Goal: Task Accomplishment & Management: Manage account settings

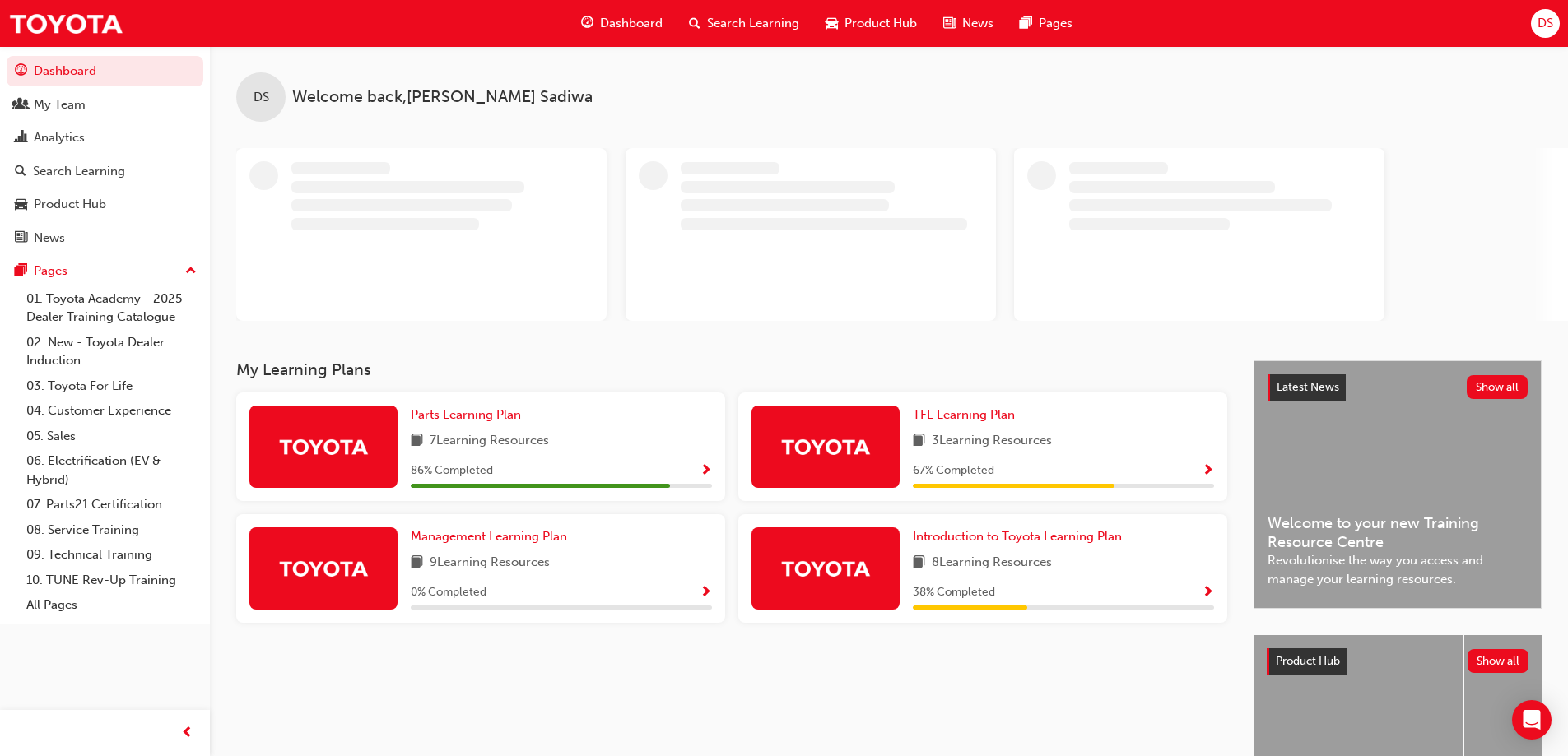
click at [1546, 26] on span "DS" at bounding box center [1545, 23] width 16 height 19
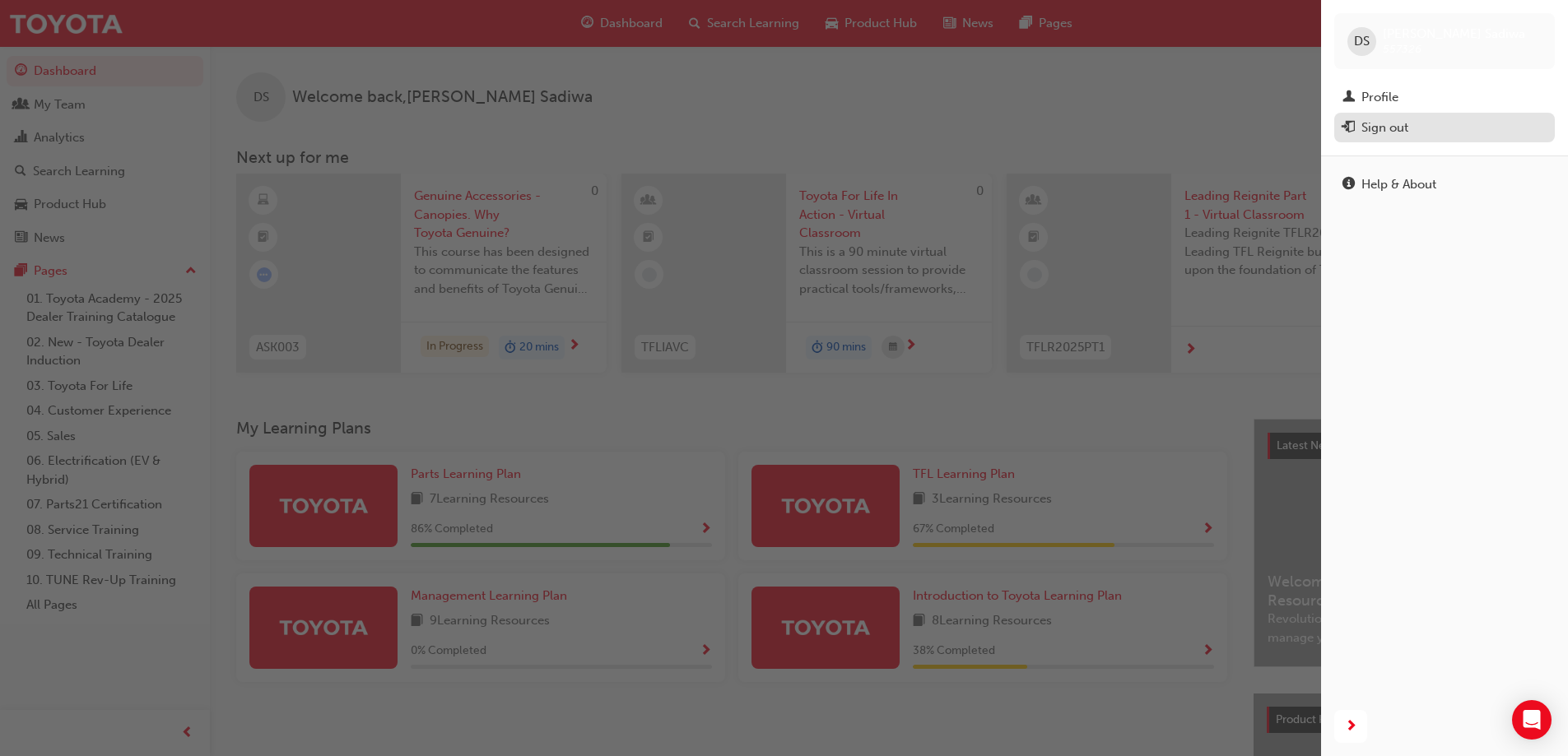
click at [1391, 129] on div "Sign out" at bounding box center [1384, 127] width 47 height 19
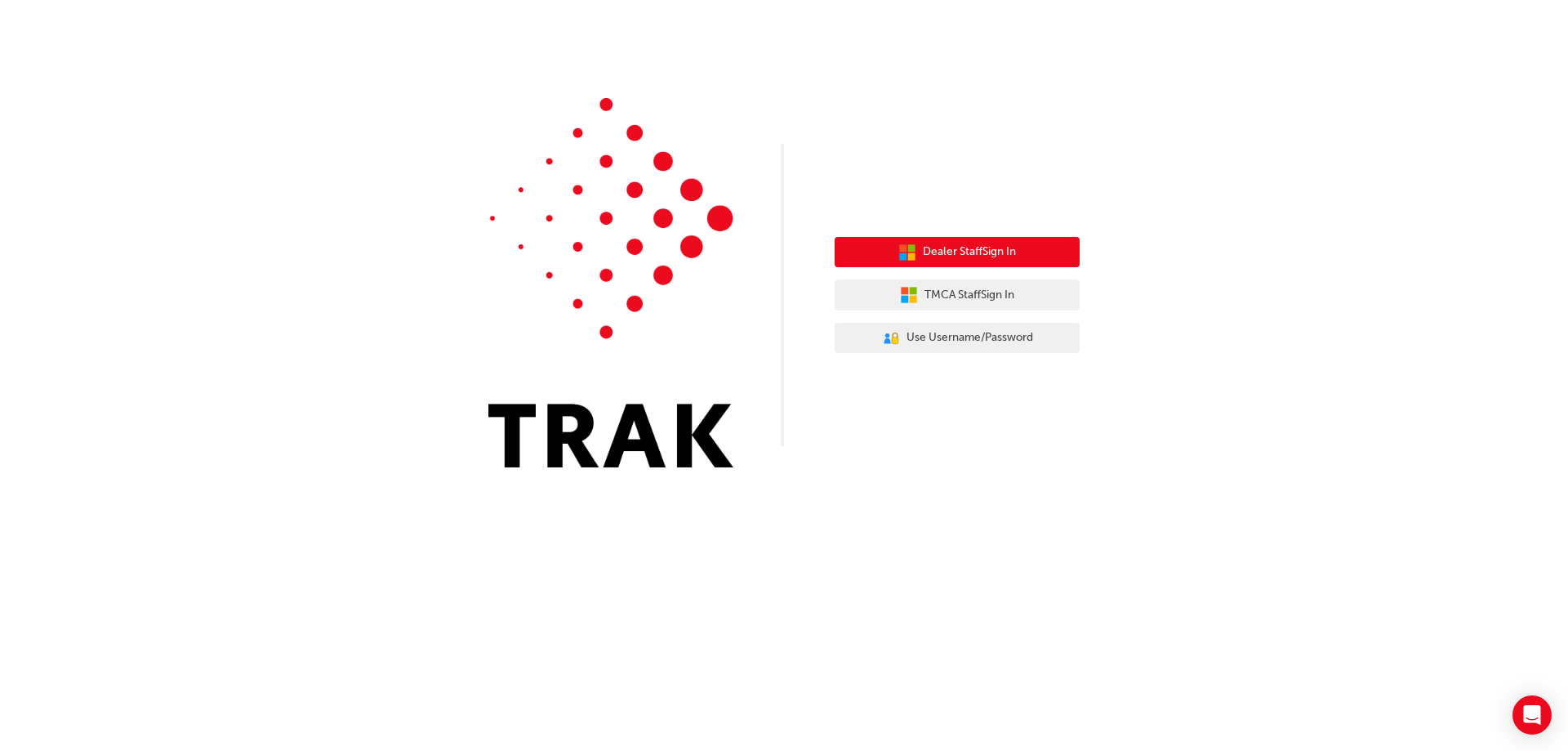
click at [961, 246] on span "Dealer Staff Sign In" at bounding box center [969, 251] width 94 height 19
